Goal: Information Seeking & Learning: Find specific fact

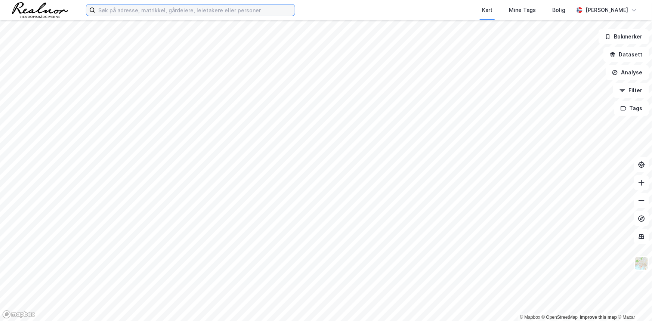
click at [144, 12] on input at bounding box center [194, 9] width 199 height 11
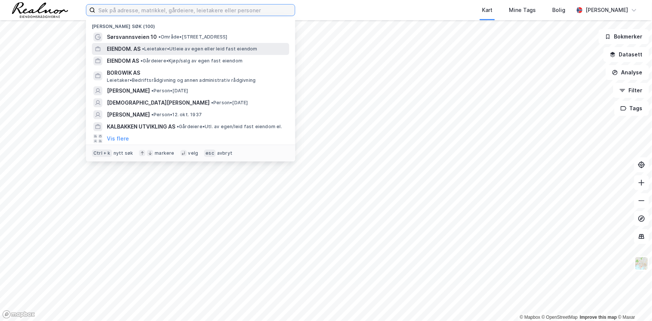
paste input "[PERSON_NAME]"
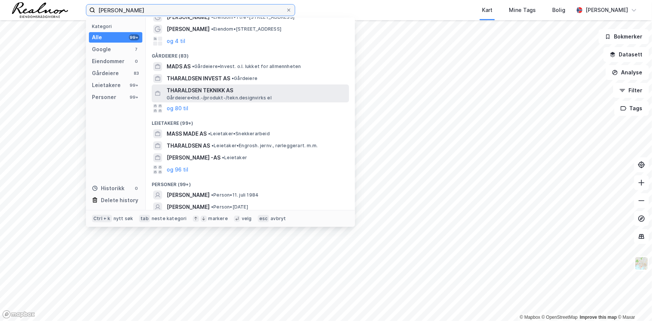
scroll to position [58, 0]
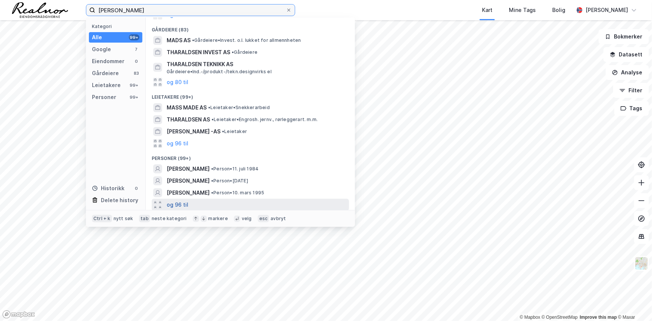
type input "[PERSON_NAME]"
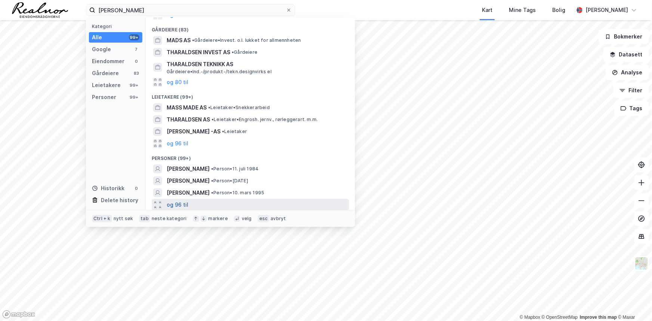
click at [173, 202] on button "og 96 til" at bounding box center [178, 204] width 22 height 9
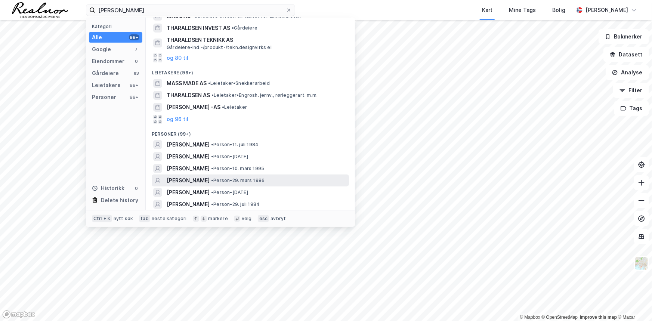
scroll to position [92, 0]
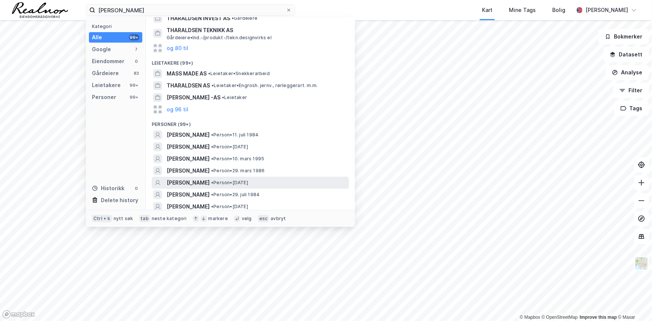
click at [298, 183] on div "[PERSON_NAME] • Person • [DATE]" at bounding box center [257, 182] width 181 height 9
